Goal: Navigation & Orientation: Find specific page/section

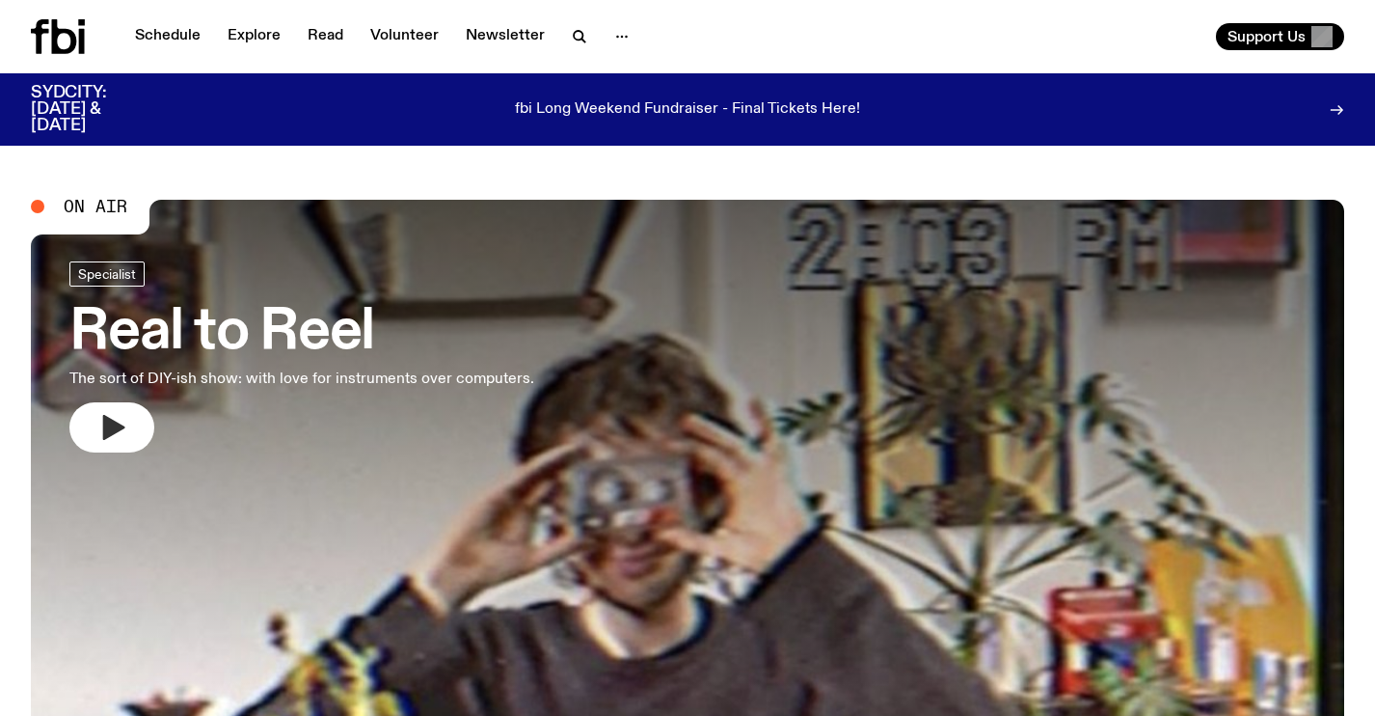
click at [116, 431] on icon "button" at bounding box center [114, 427] width 22 height 25
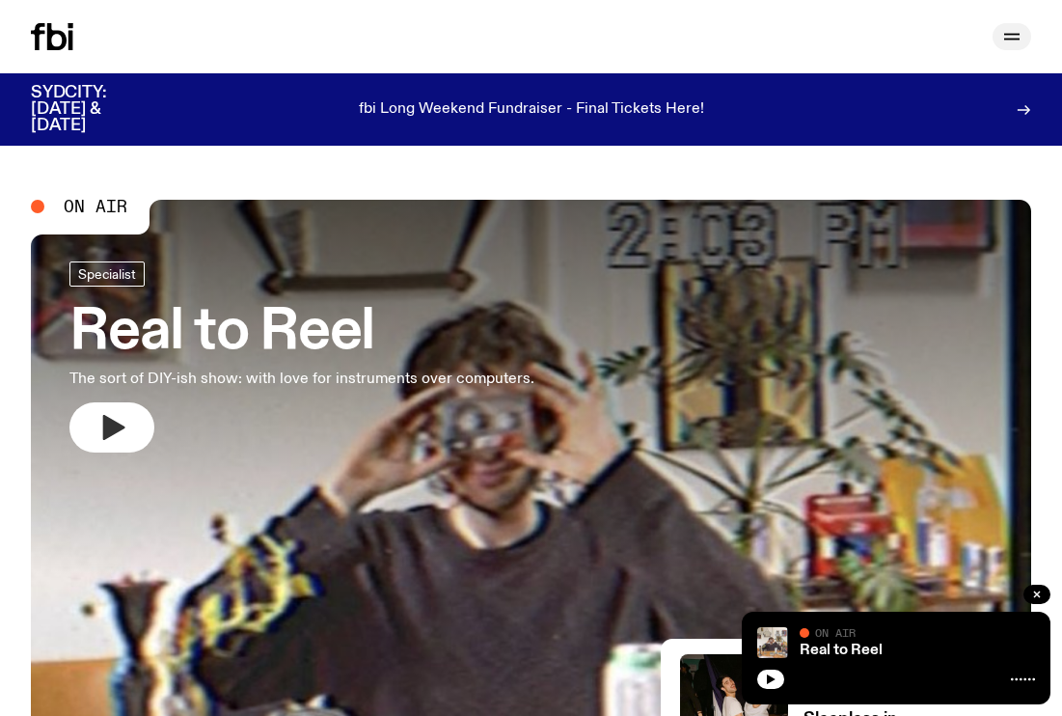
click at [1012, 33] on icon "button" at bounding box center [1011, 36] width 23 height 23
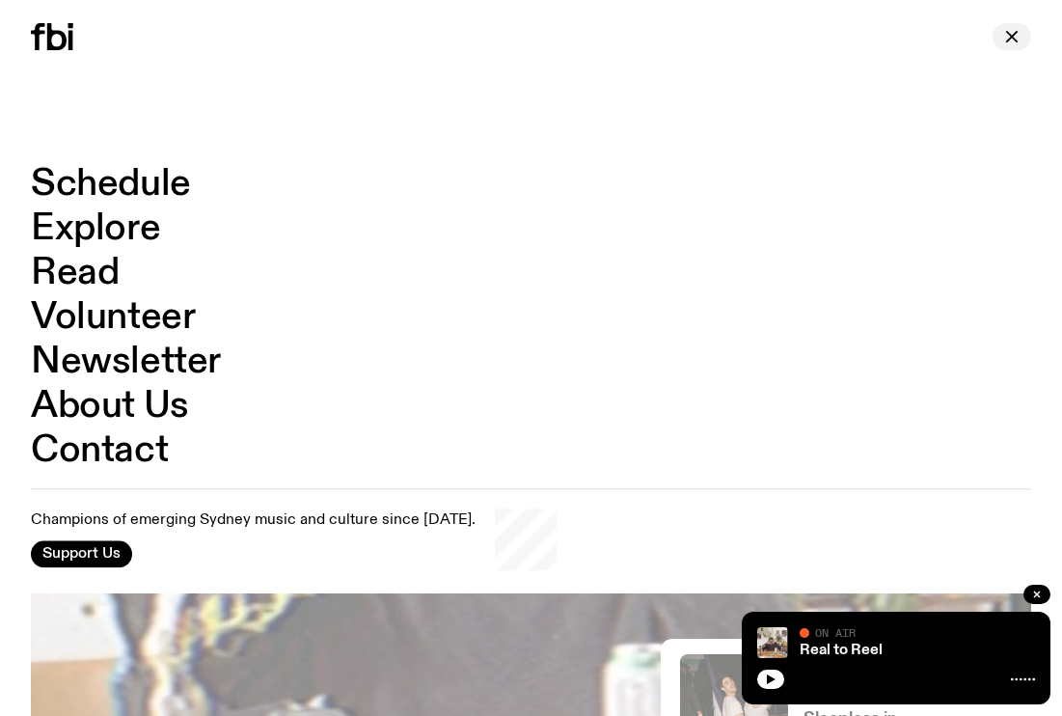
click at [1012, 33] on icon "button" at bounding box center [1011, 36] width 23 height 23
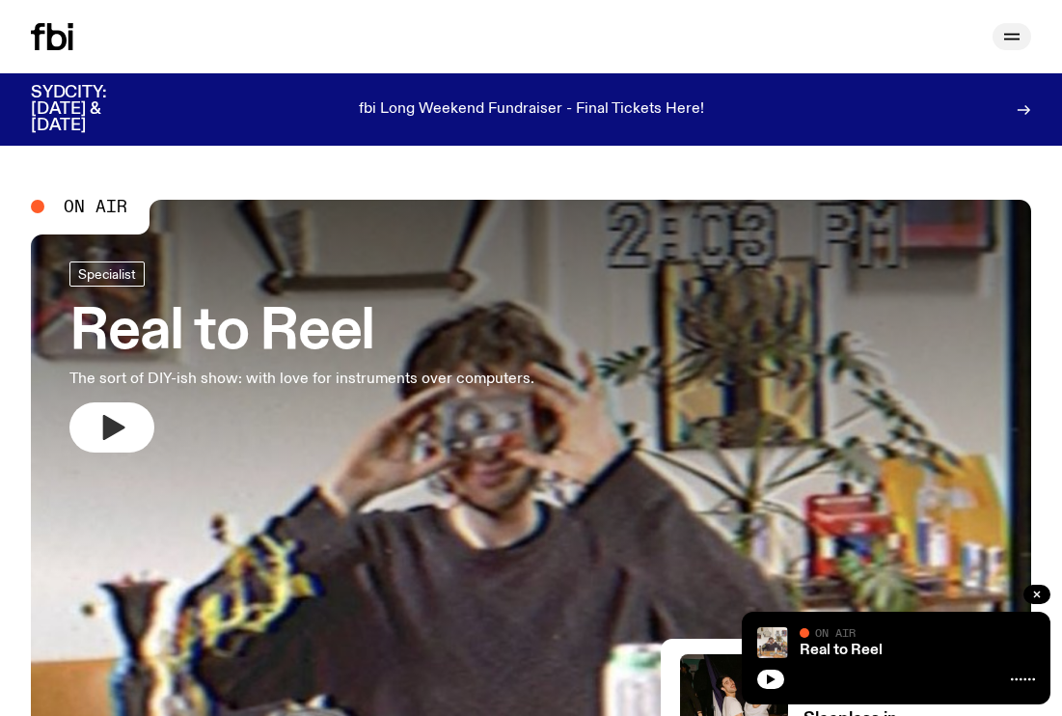
click at [1012, 33] on icon "button" at bounding box center [1011, 36] width 23 height 23
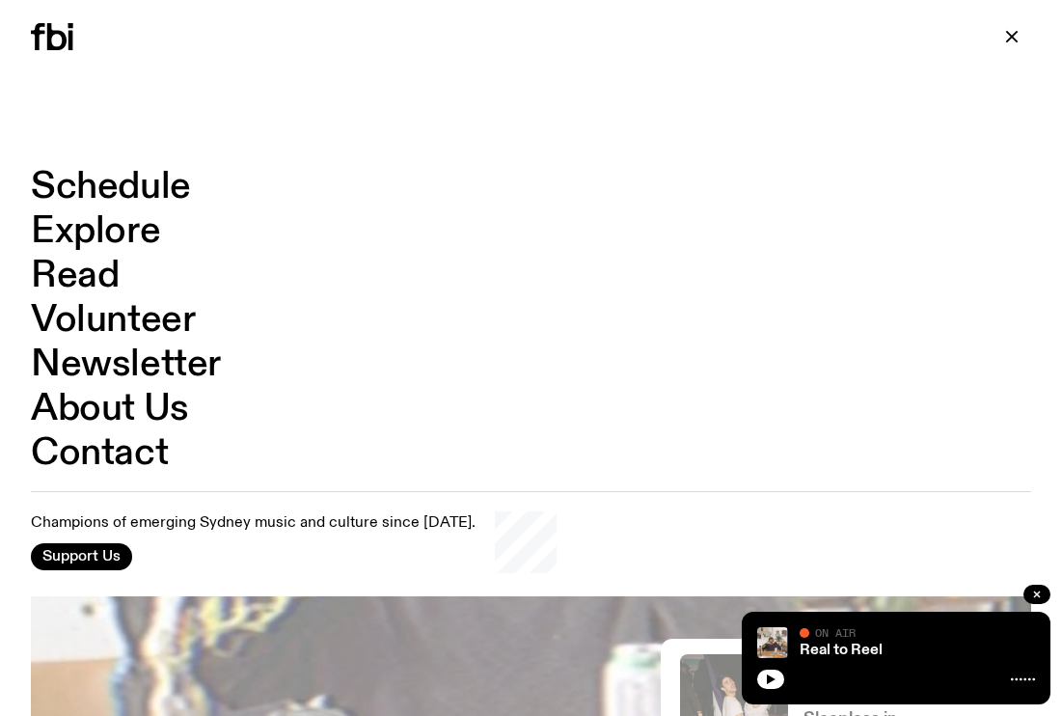
click at [138, 182] on link "Schedule" at bounding box center [111, 187] width 160 height 37
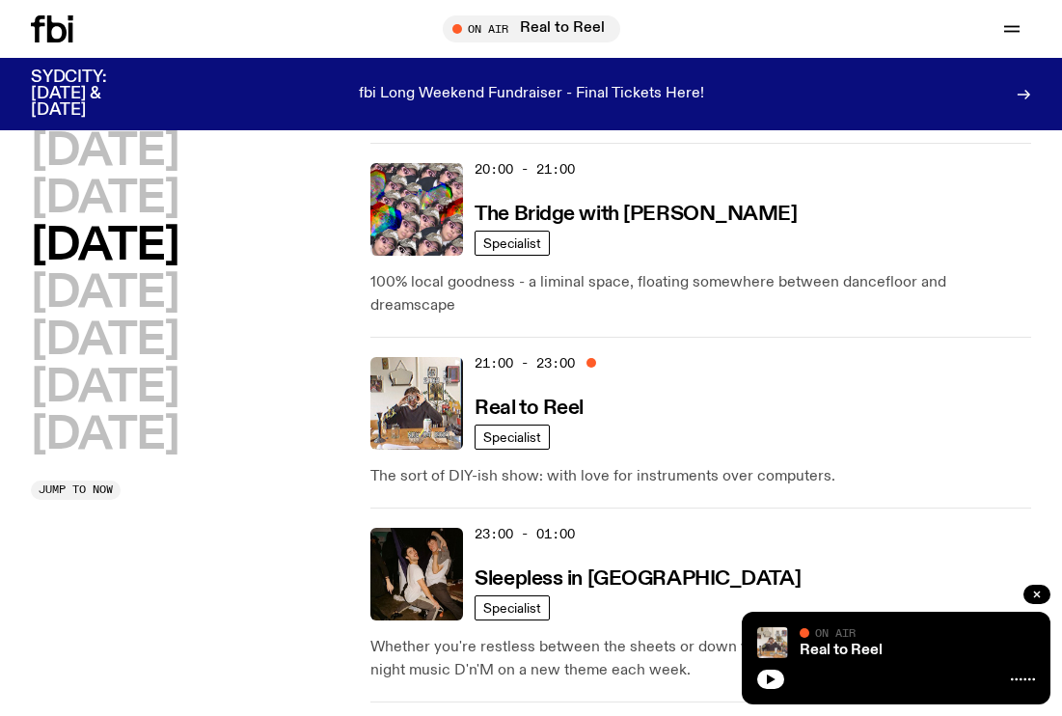
scroll to position [1260, 0]
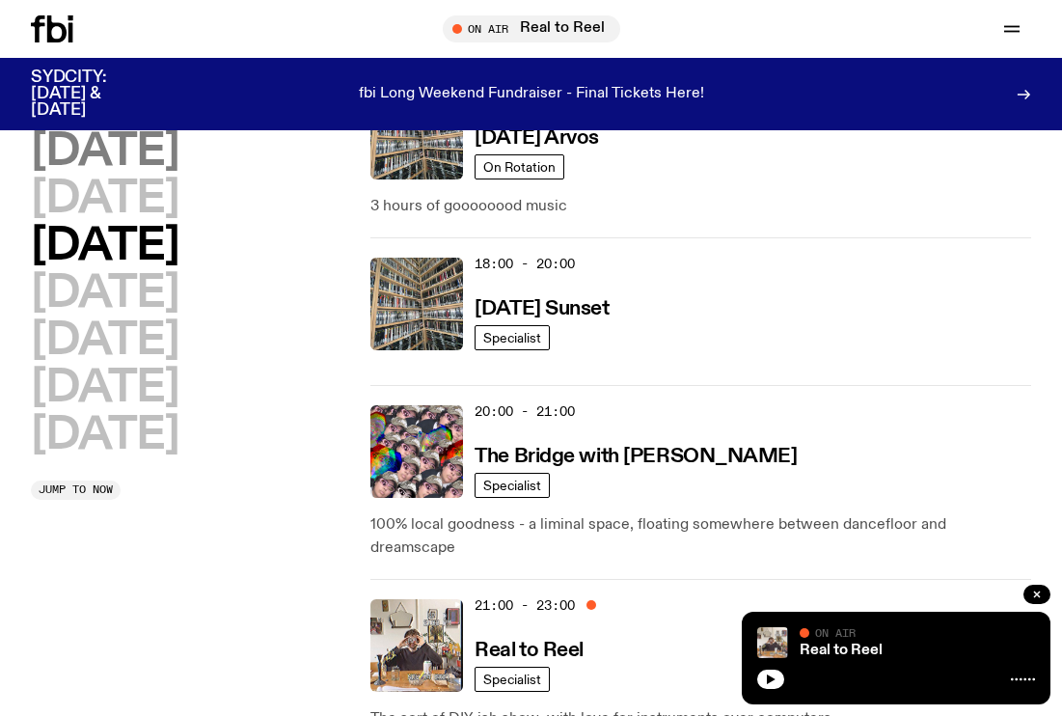
click at [151, 160] on h2 "[DATE]" at bounding box center [105, 151] width 148 height 43
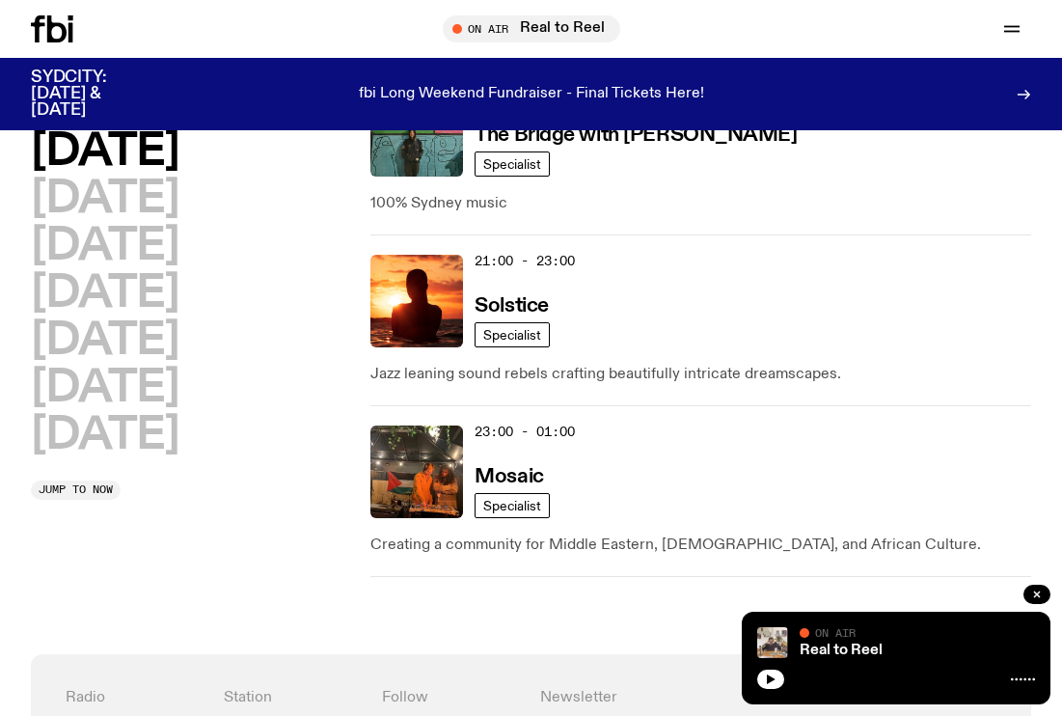
scroll to position [1423, 0]
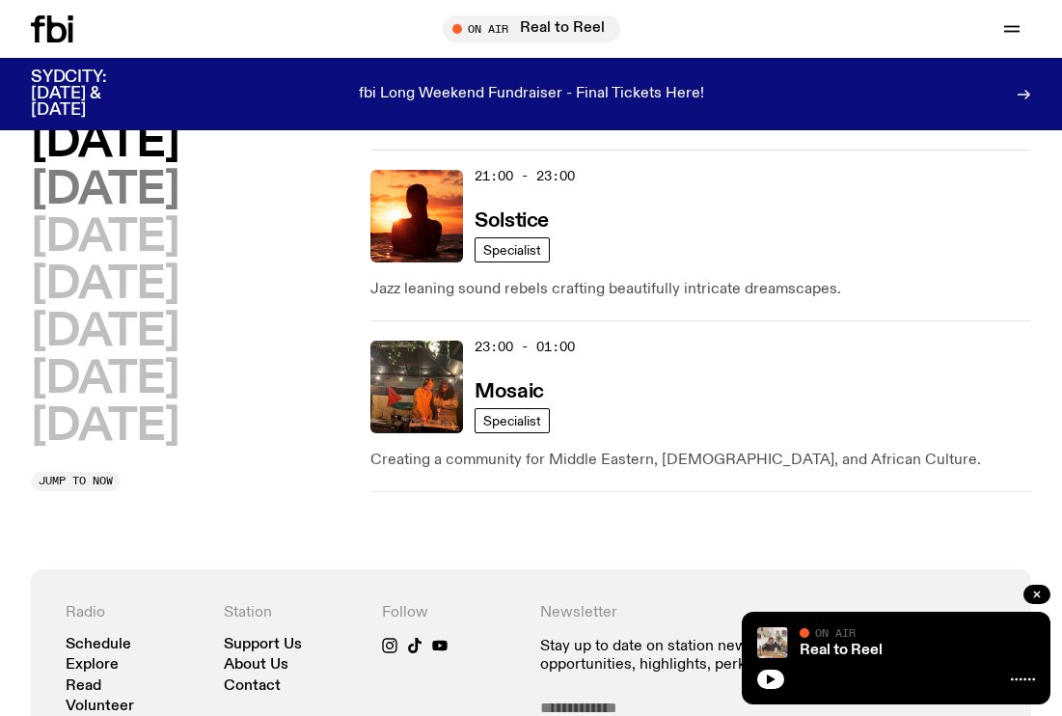
click at [168, 201] on h2 "[DATE]" at bounding box center [105, 190] width 148 height 43
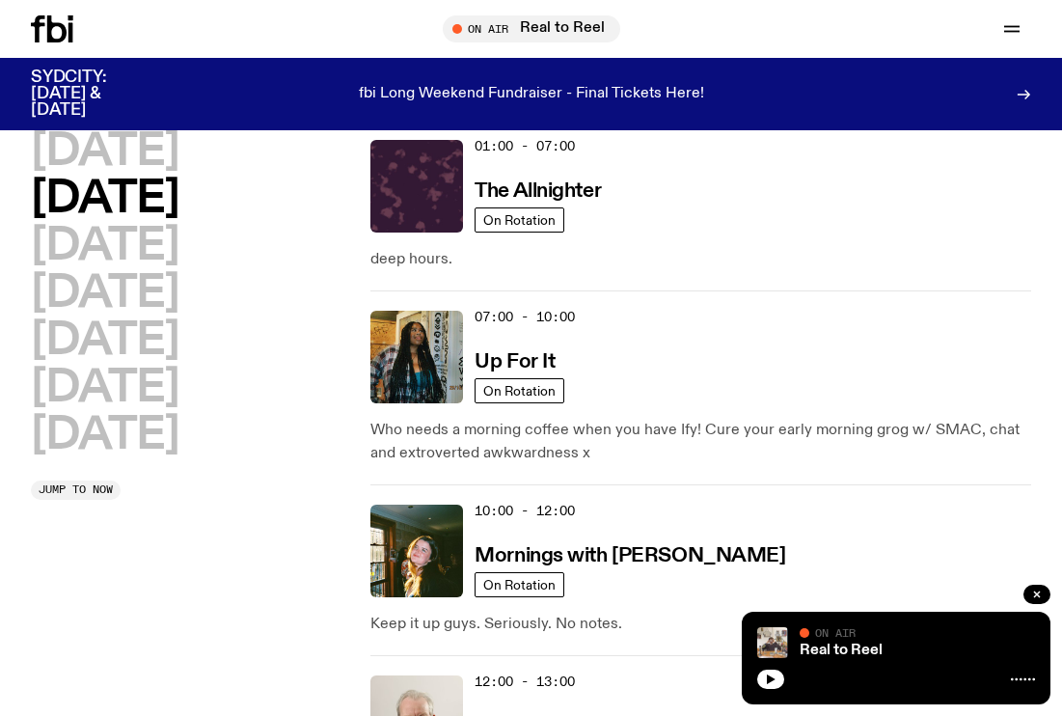
scroll to position [64, 1]
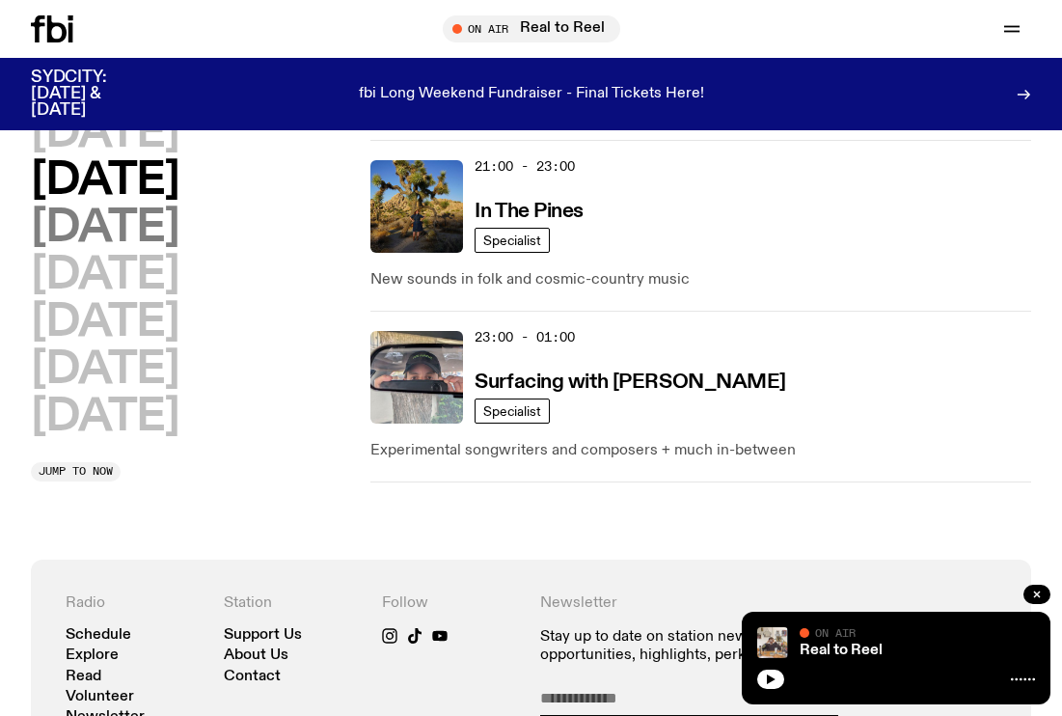
click at [178, 236] on h2 "[DATE]" at bounding box center [105, 227] width 148 height 43
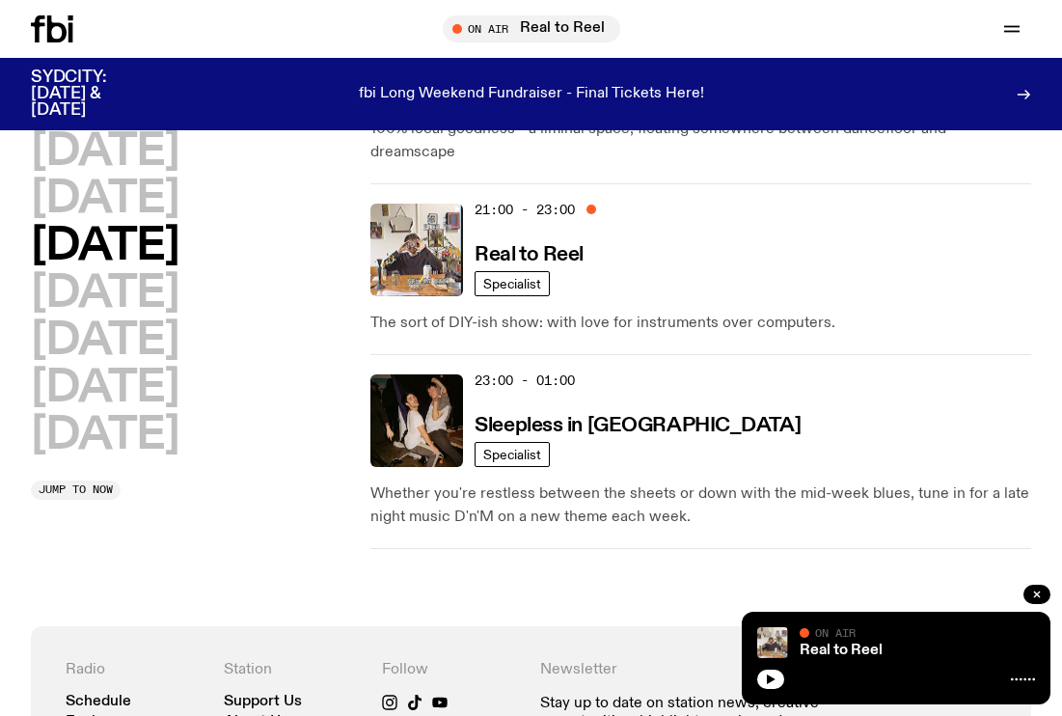
scroll to position [1212, 0]
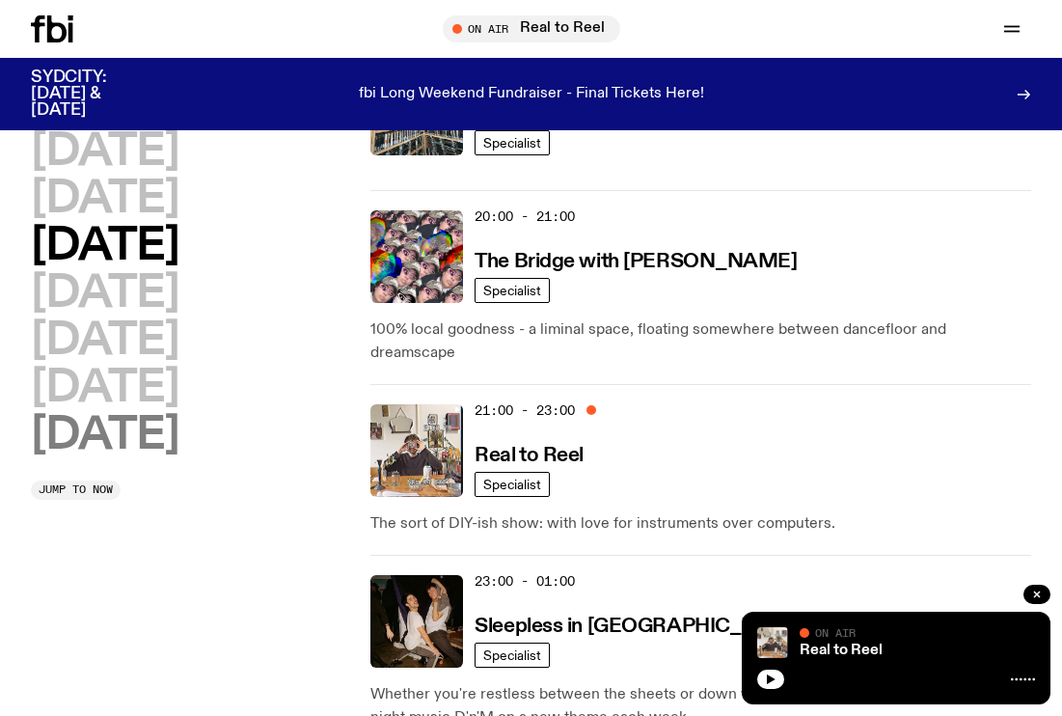
click at [153, 450] on h2 "[DATE]" at bounding box center [105, 435] width 148 height 43
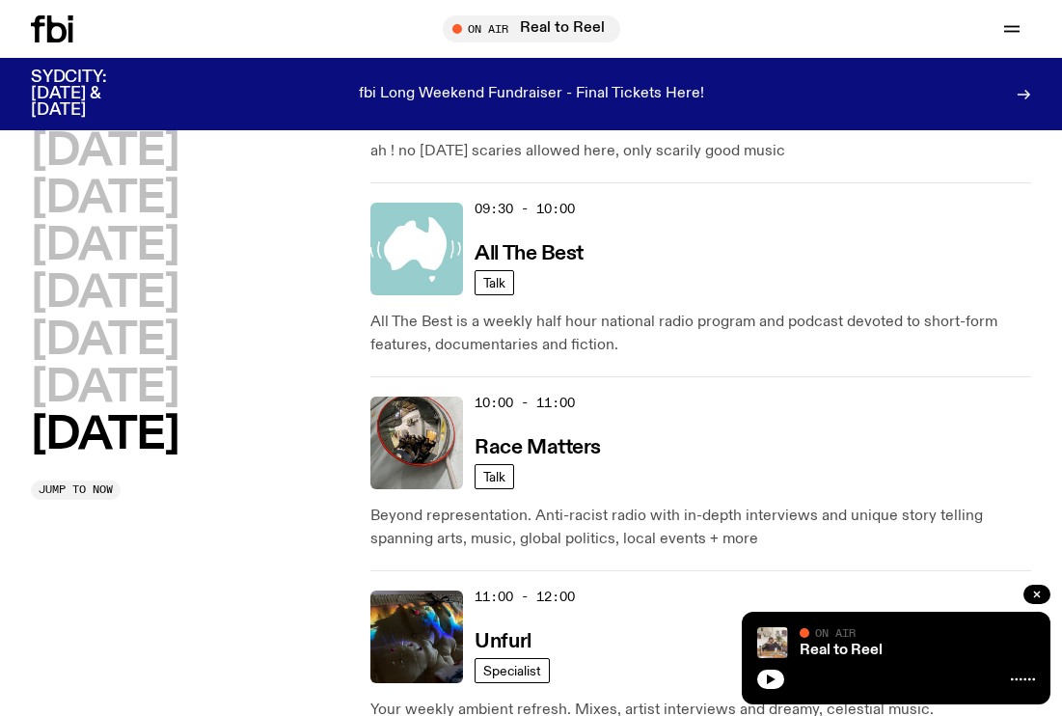
scroll to position [513, 0]
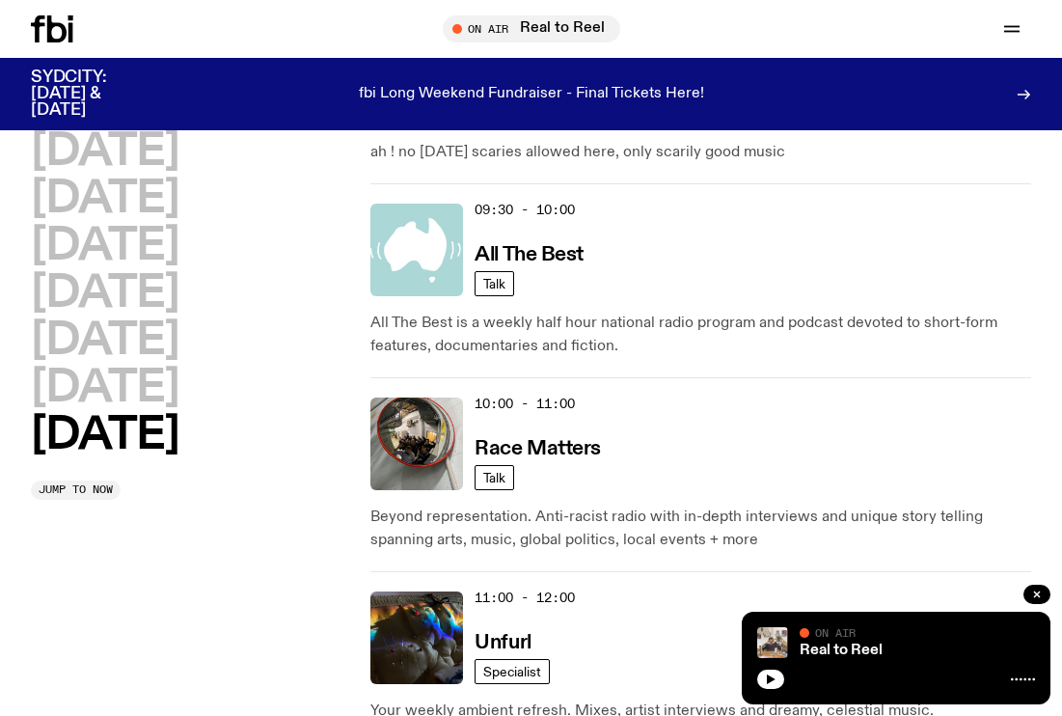
click at [410, 251] on img at bounding box center [416, 249] width 93 height 93
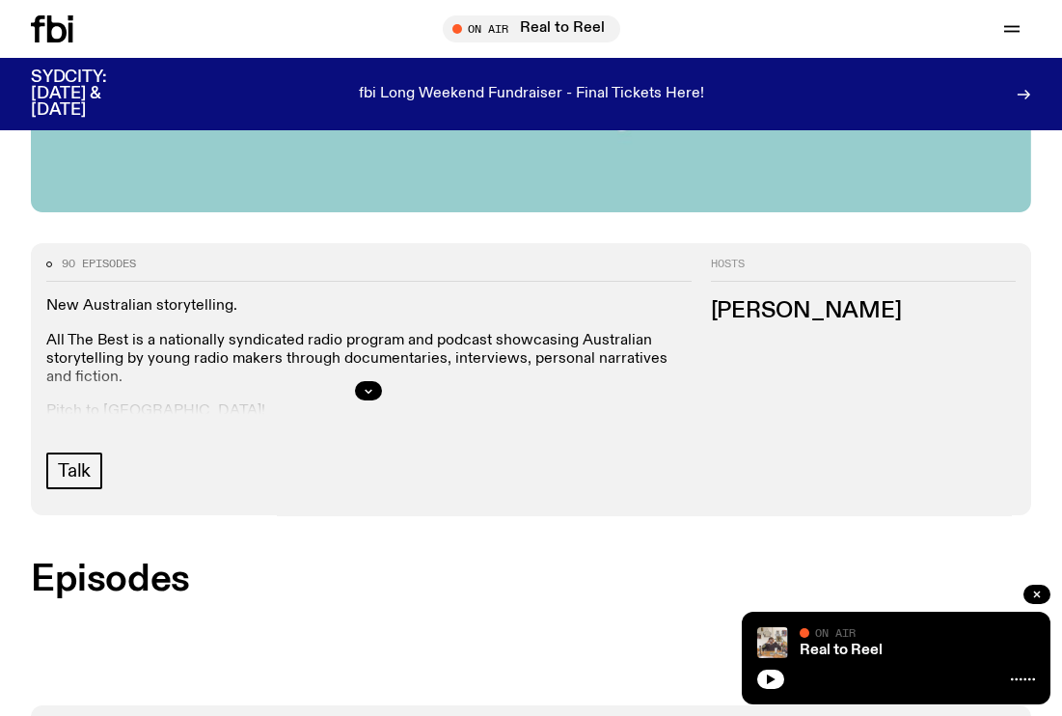
scroll to position [624, 0]
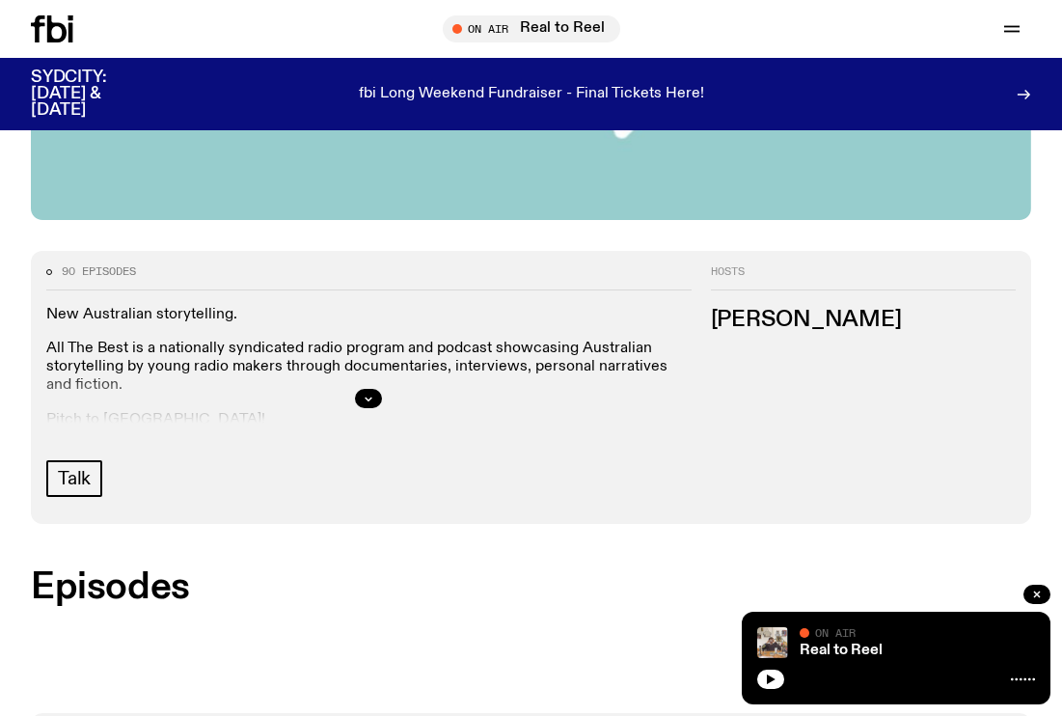
click at [382, 387] on div at bounding box center [368, 398] width 645 height 62
click at [377, 392] on button "button" at bounding box center [368, 398] width 27 height 19
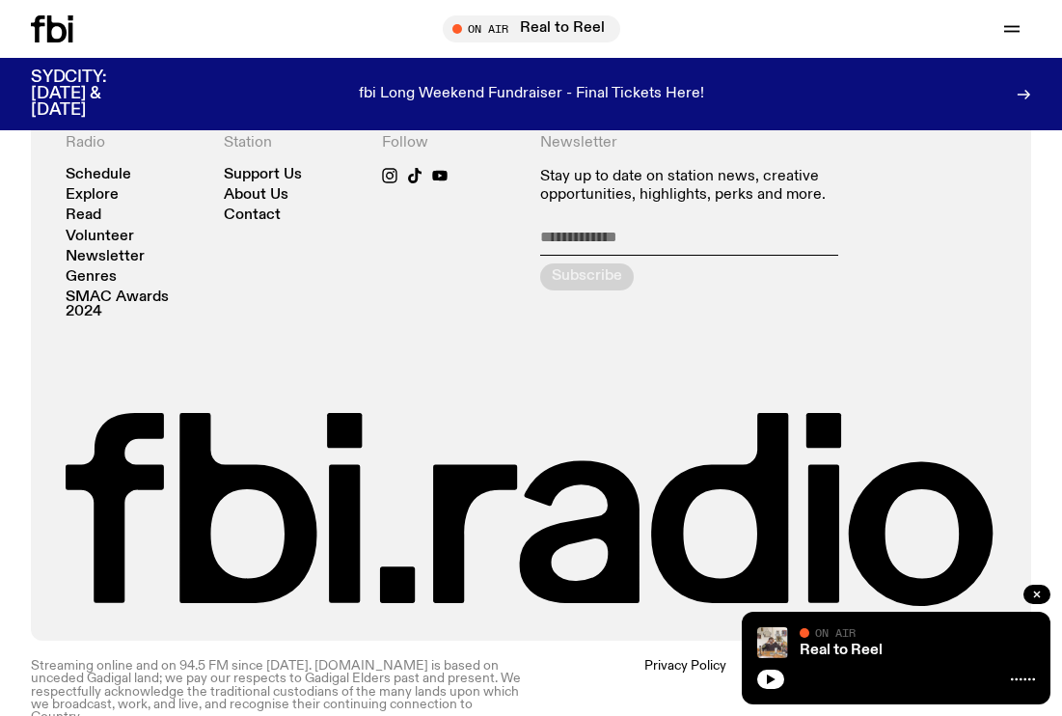
scroll to position [1089, 0]
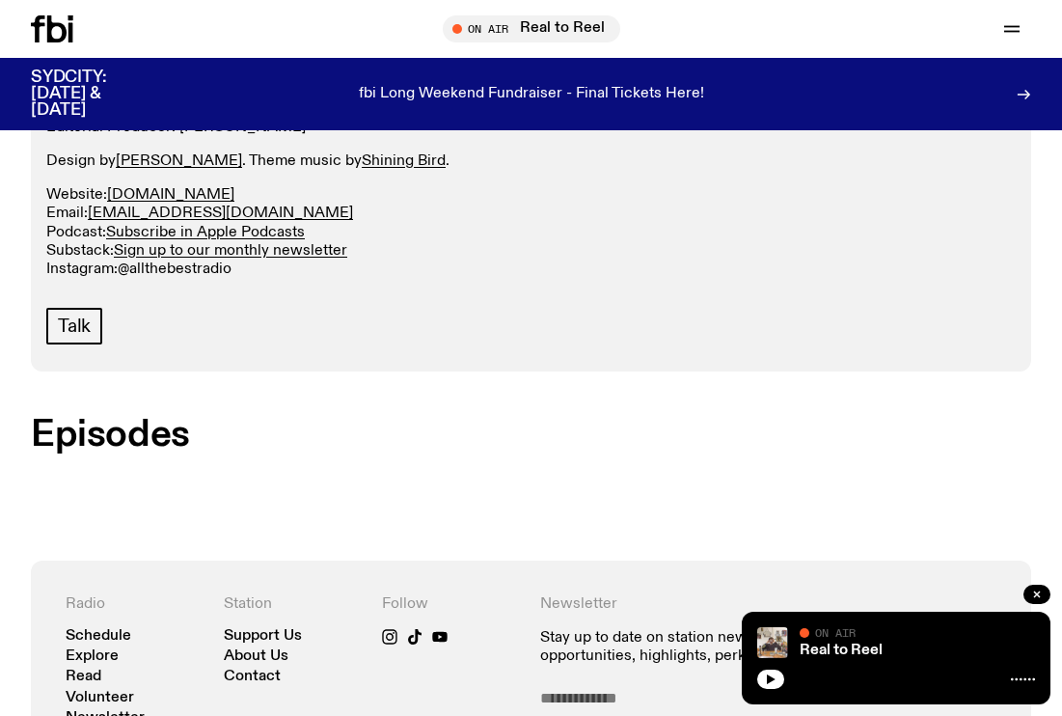
click at [167, 263] on link "@allthebestradio" at bounding box center [175, 268] width 114 height 15
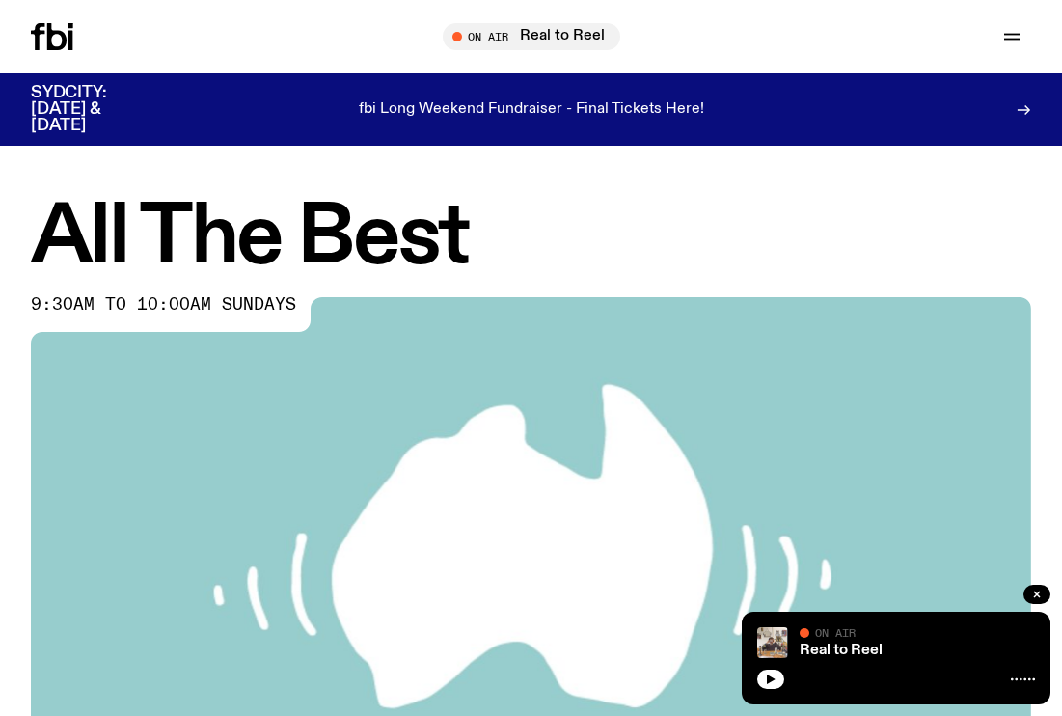
scroll to position [0, 0]
